Goal: Task Accomplishment & Management: Manage account settings

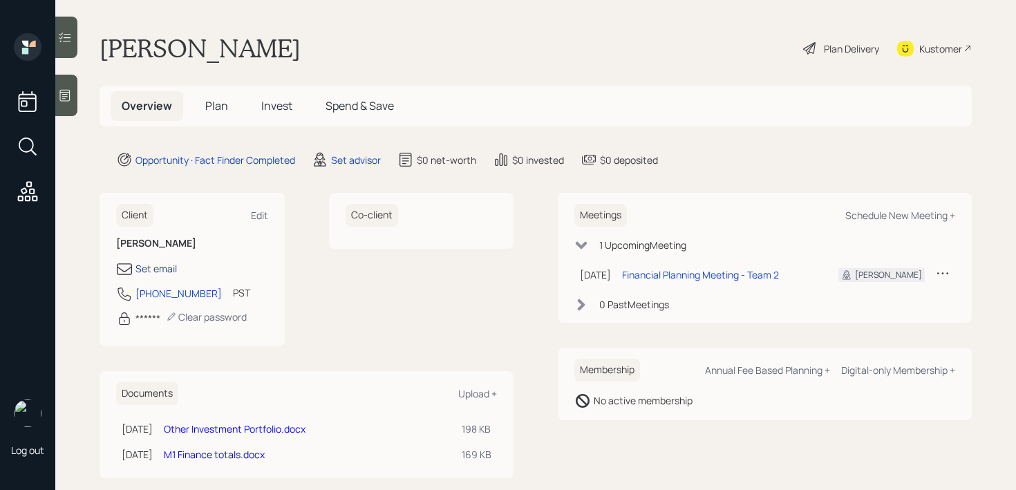
click at [171, 269] on div "Set email" at bounding box center [155, 268] width 41 height 15
select select "America/Los_Angeles"
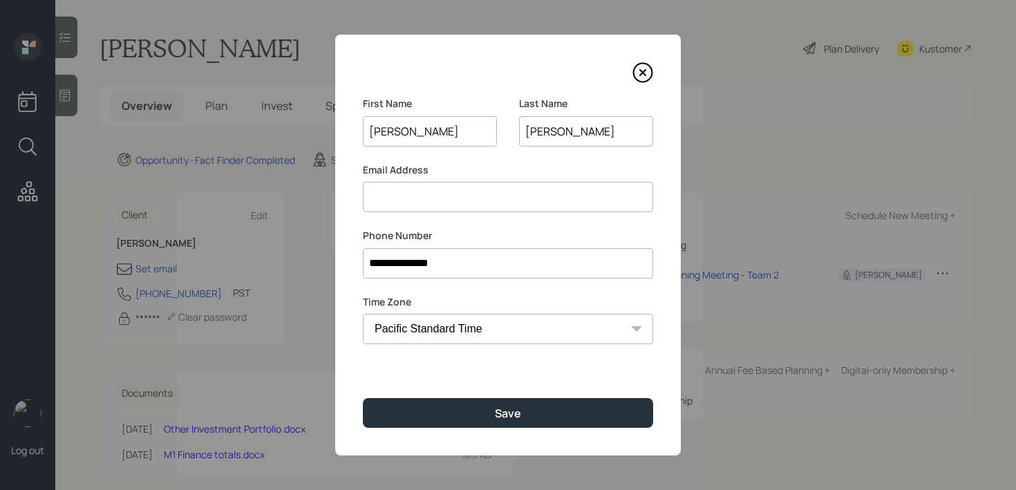
click at [544, 196] on input at bounding box center [508, 197] width 290 height 30
paste input "[EMAIL_ADDRESS][DOMAIN_NAME]"
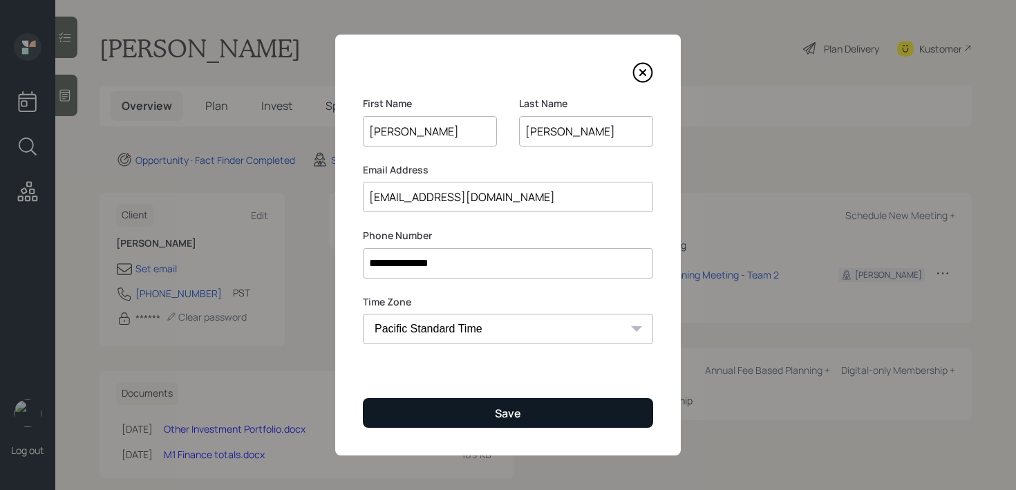
type input "[EMAIL_ADDRESS][DOMAIN_NAME]"
click at [530, 418] on button "Save" at bounding box center [508, 413] width 290 height 30
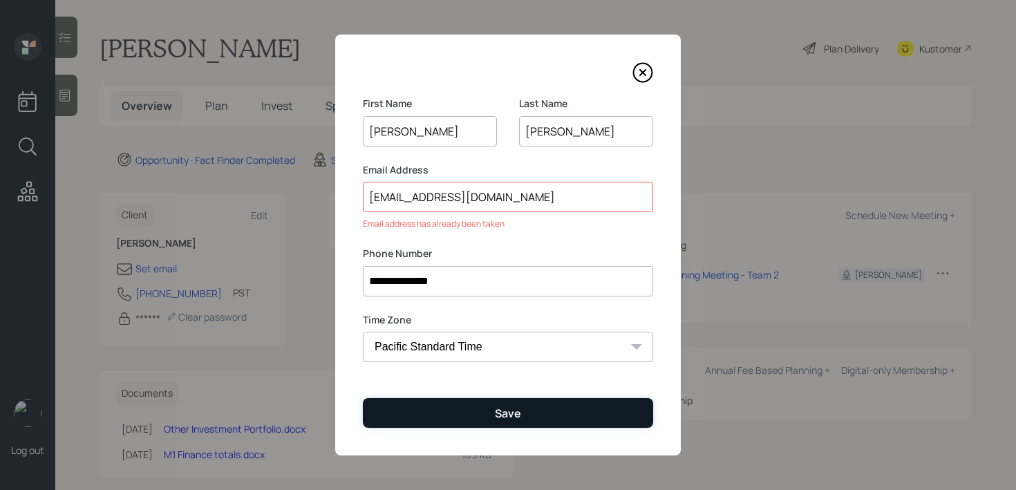
click at [530, 418] on button "Save" at bounding box center [508, 413] width 290 height 30
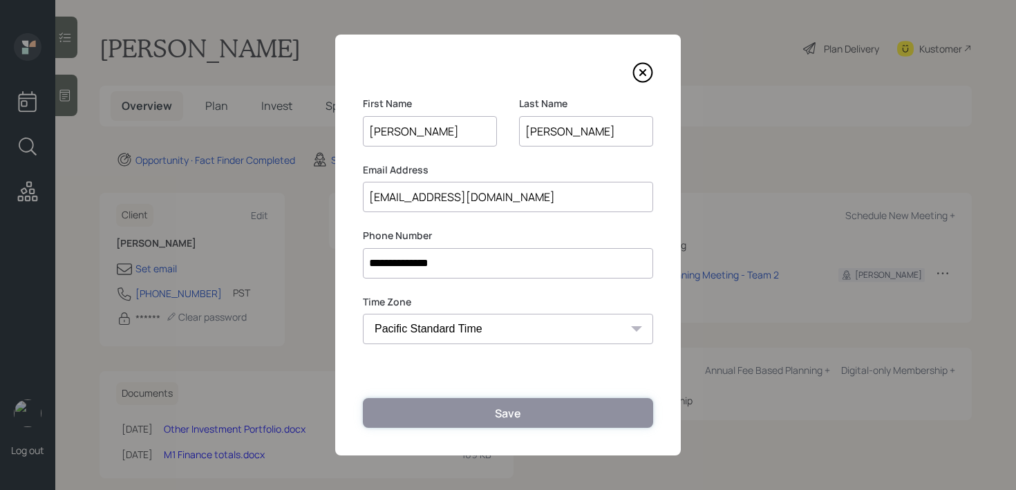
click at [530, 418] on button "Save" at bounding box center [508, 413] width 290 height 30
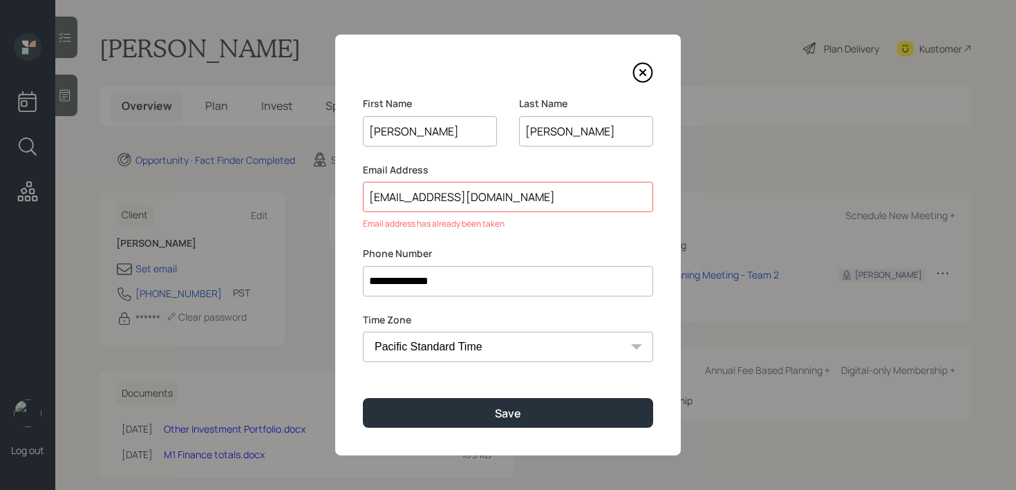
click at [639, 77] on icon at bounding box center [642, 72] width 21 height 21
